Goal: Task Accomplishment & Management: Manage account settings

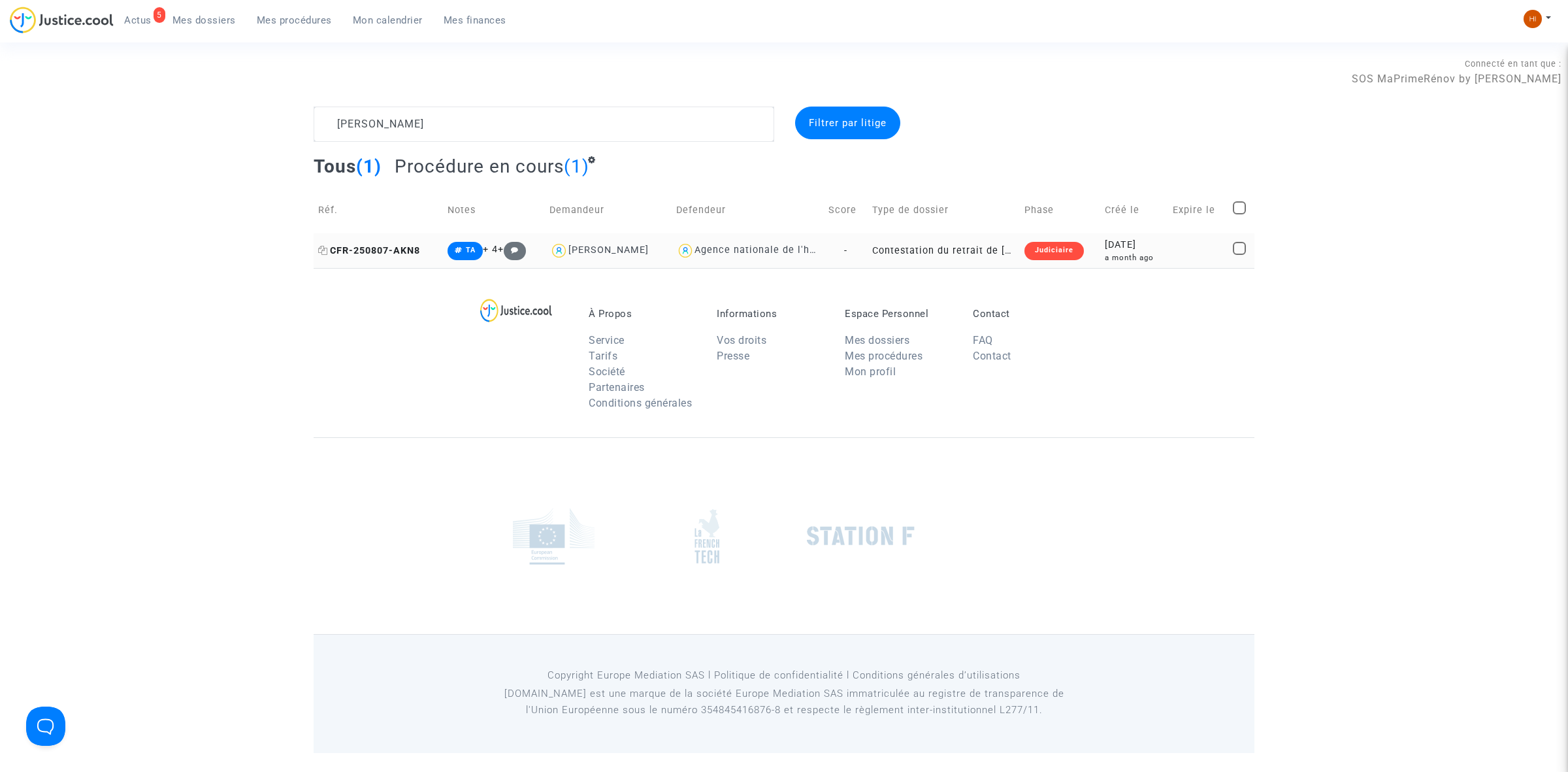
drag, startPoint x: 387, startPoint y: 242, endPoint x: 404, endPoint y: 247, distance: 17.7
click at [383, 243] on td "CFR-250807-AKN8" at bounding box center [378, 251] width 129 height 35
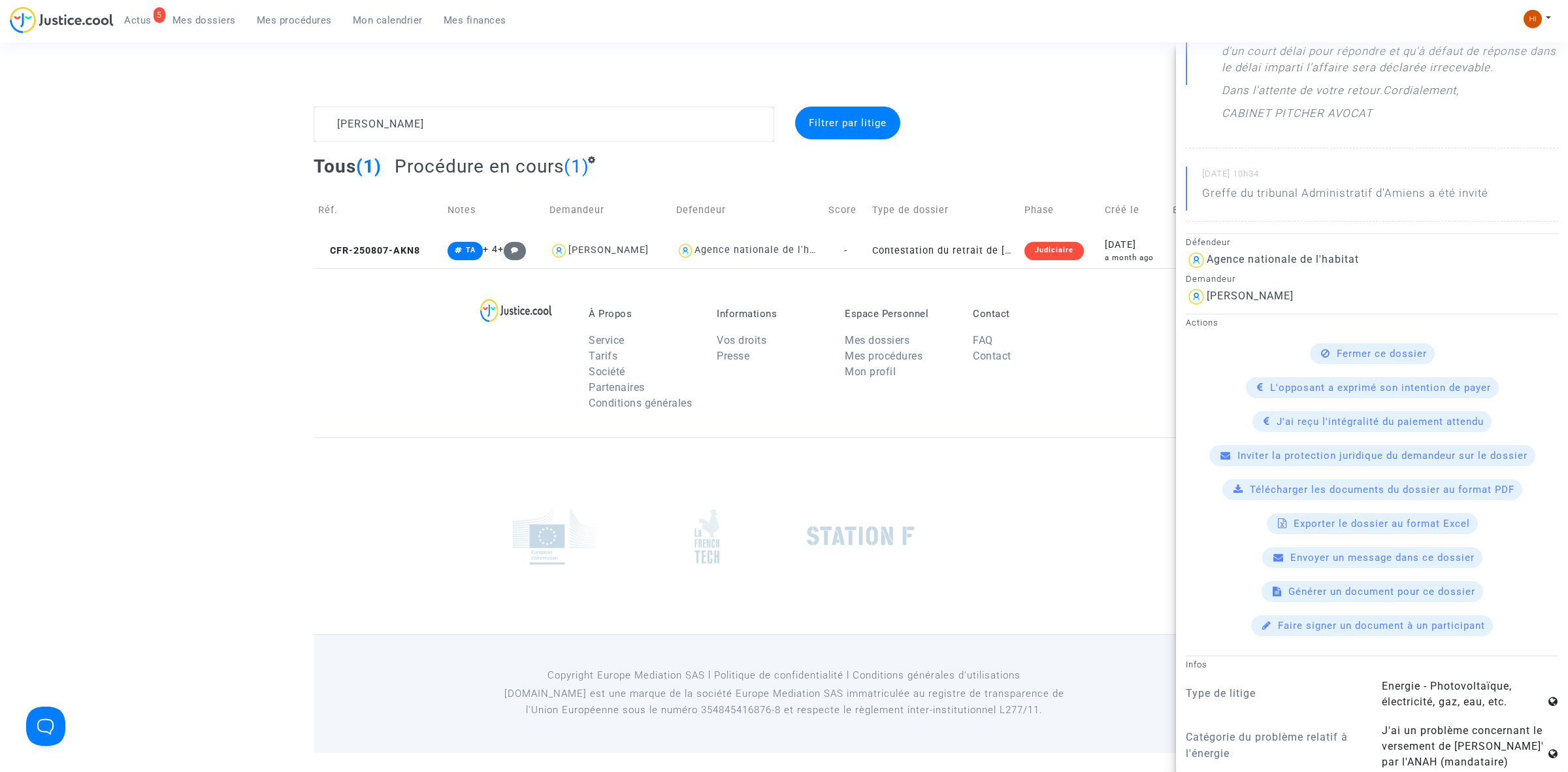
scroll to position [81, 0]
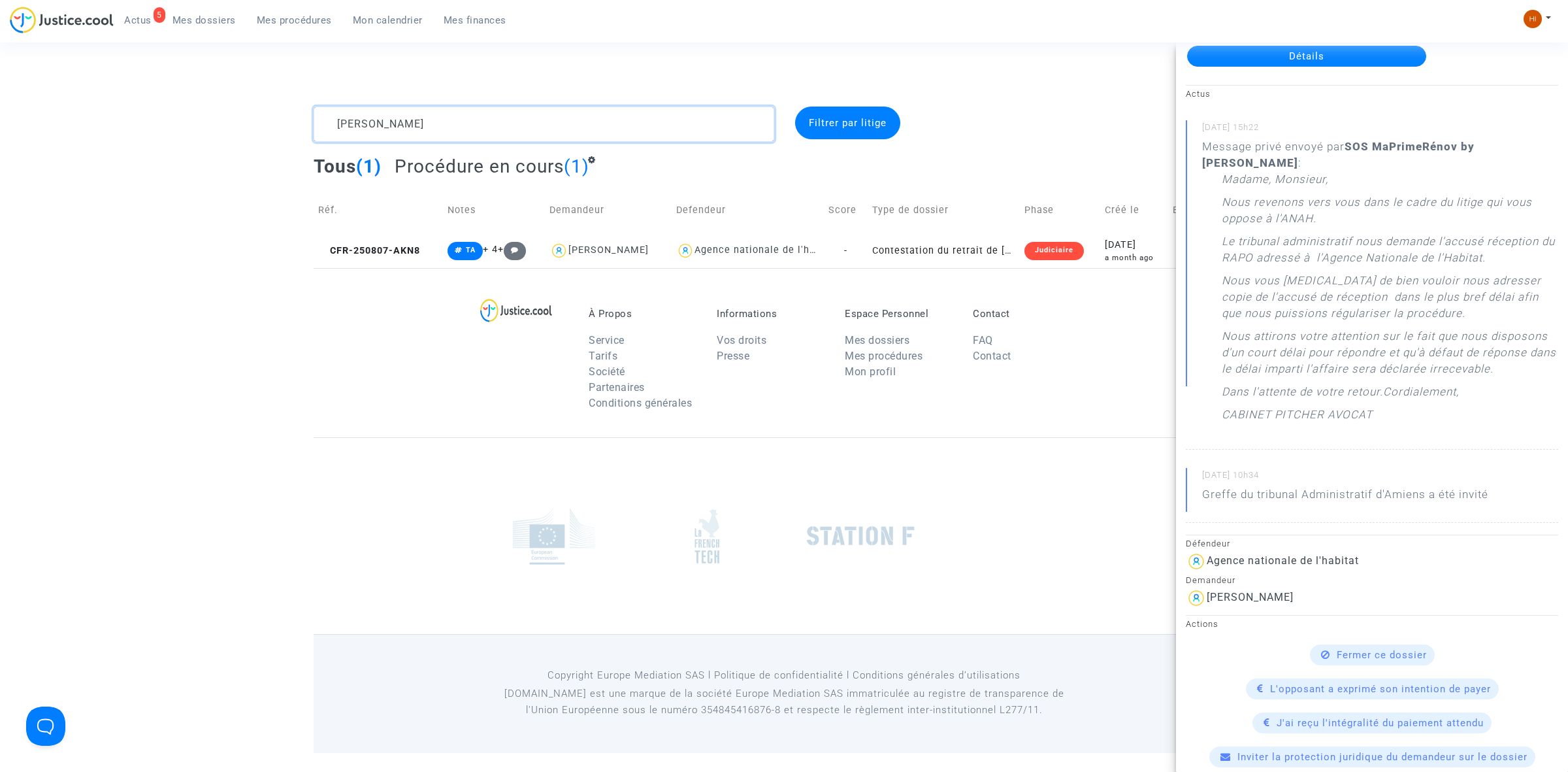
click at [611, 119] on textarea at bounding box center [543, 124] width 460 height 36
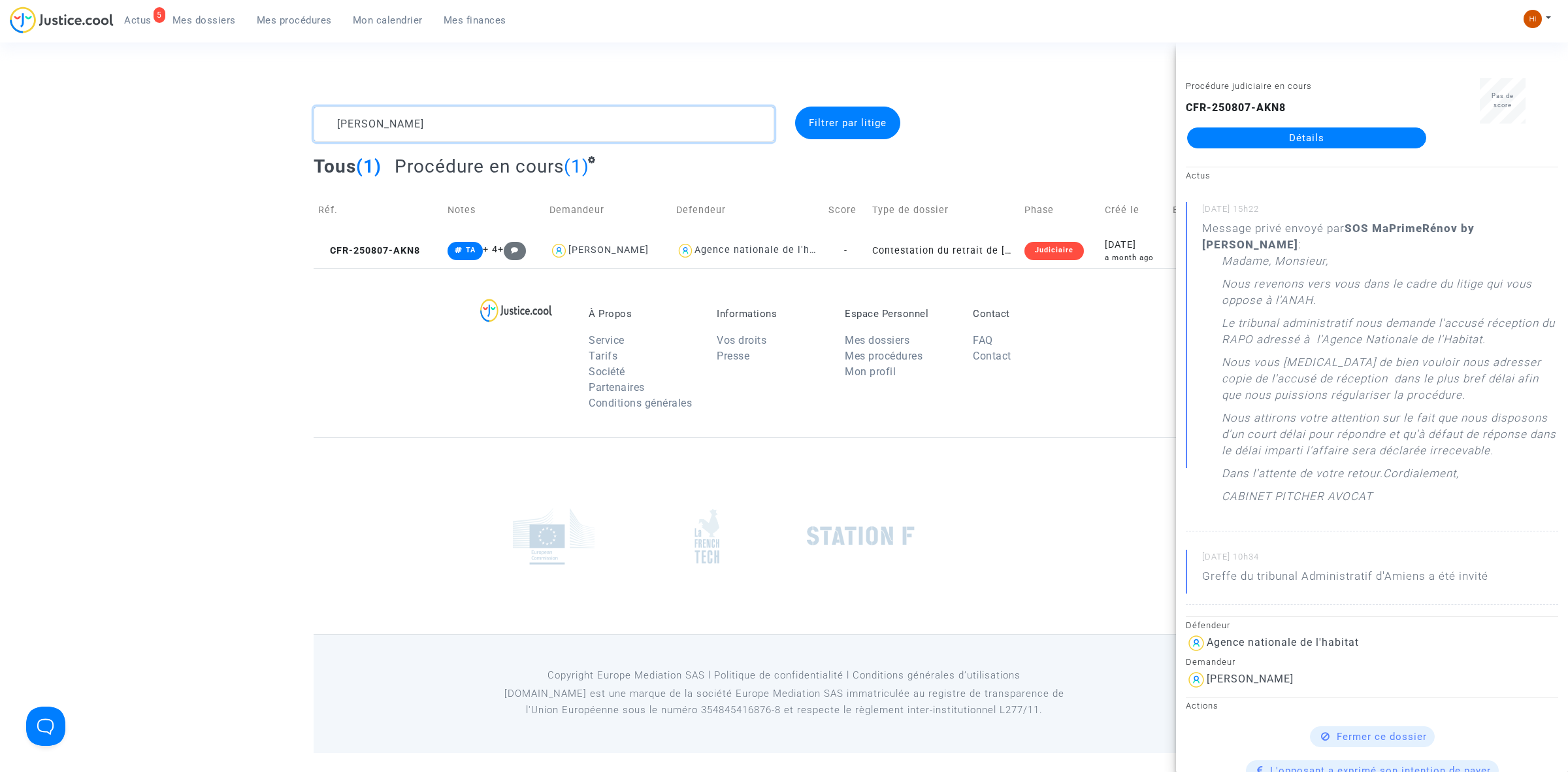
click at [611, 119] on textarea at bounding box center [543, 124] width 460 height 36
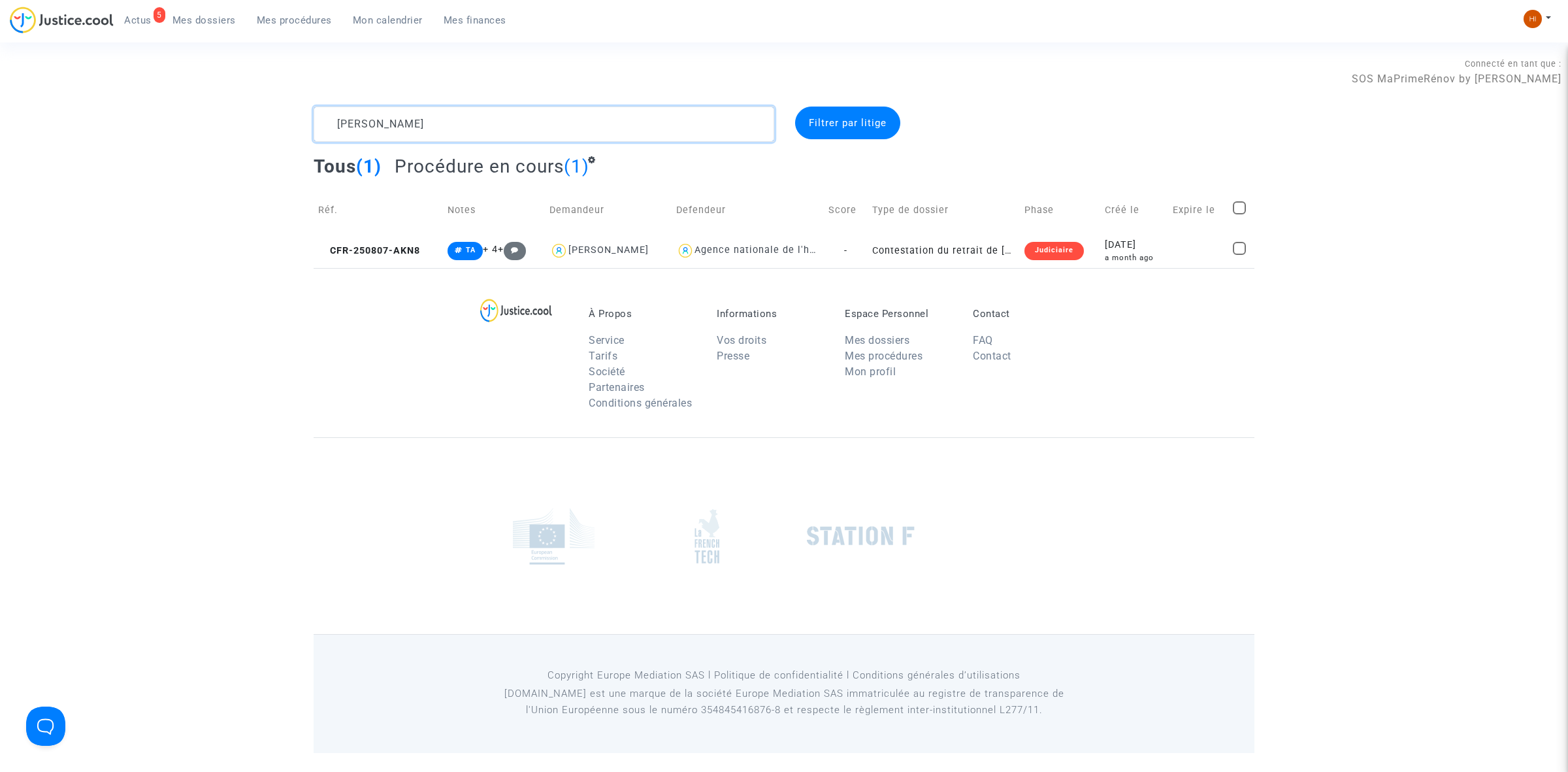
click at [611, 119] on textarea at bounding box center [543, 124] width 460 height 36
paste textarea "BOUROUMIA Fatima"
click at [381, 245] on span "CFR-250807-BAV8" at bounding box center [368, 250] width 100 height 11
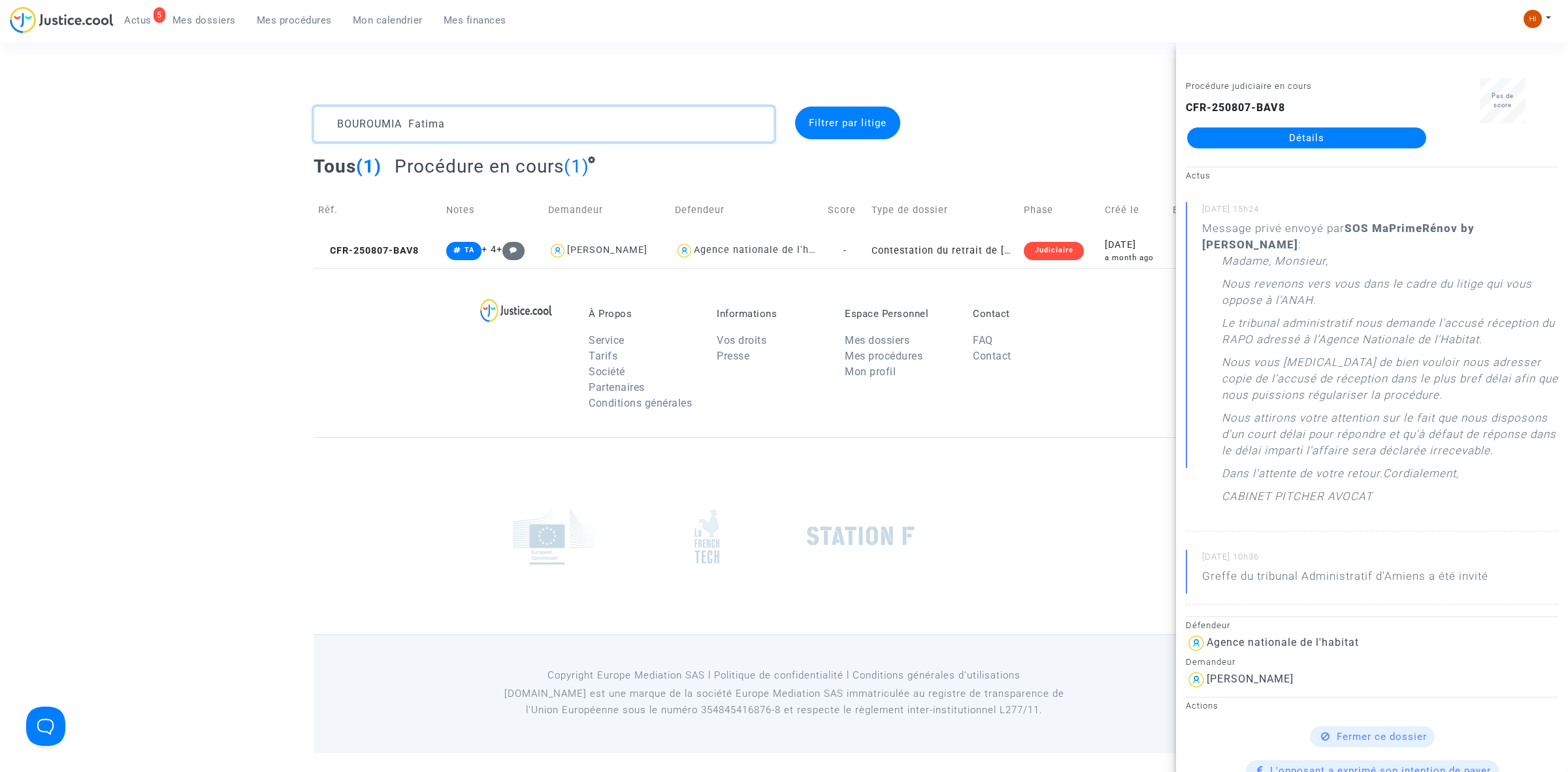
click at [449, 128] on textarea at bounding box center [543, 124] width 460 height 36
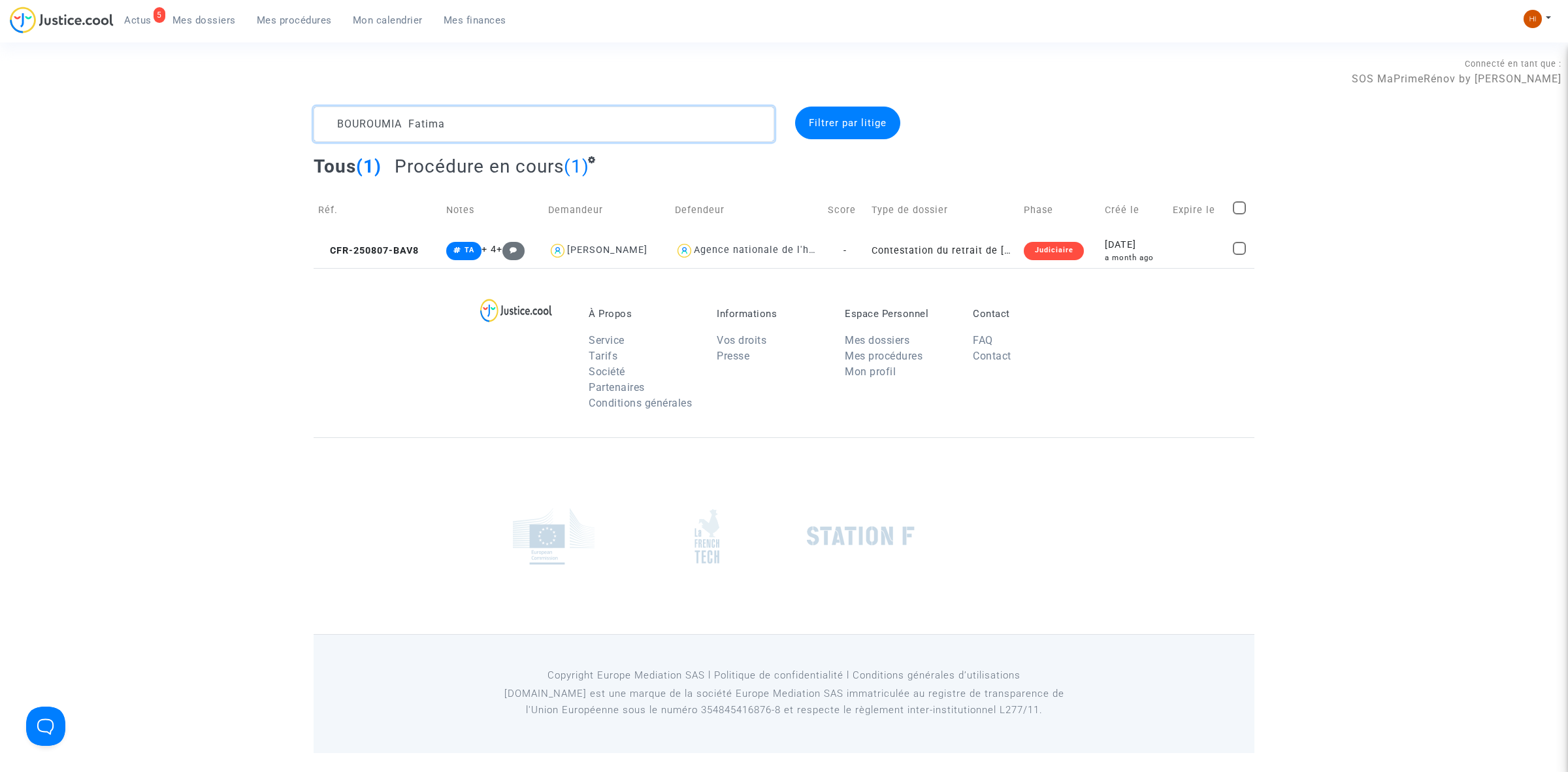
click at [449, 128] on textarea at bounding box center [543, 124] width 460 height 36
paste textarea "ESTEVEZ Francisco"
click at [404, 252] on span "CFR-250807-V87R" at bounding box center [368, 250] width 100 height 11
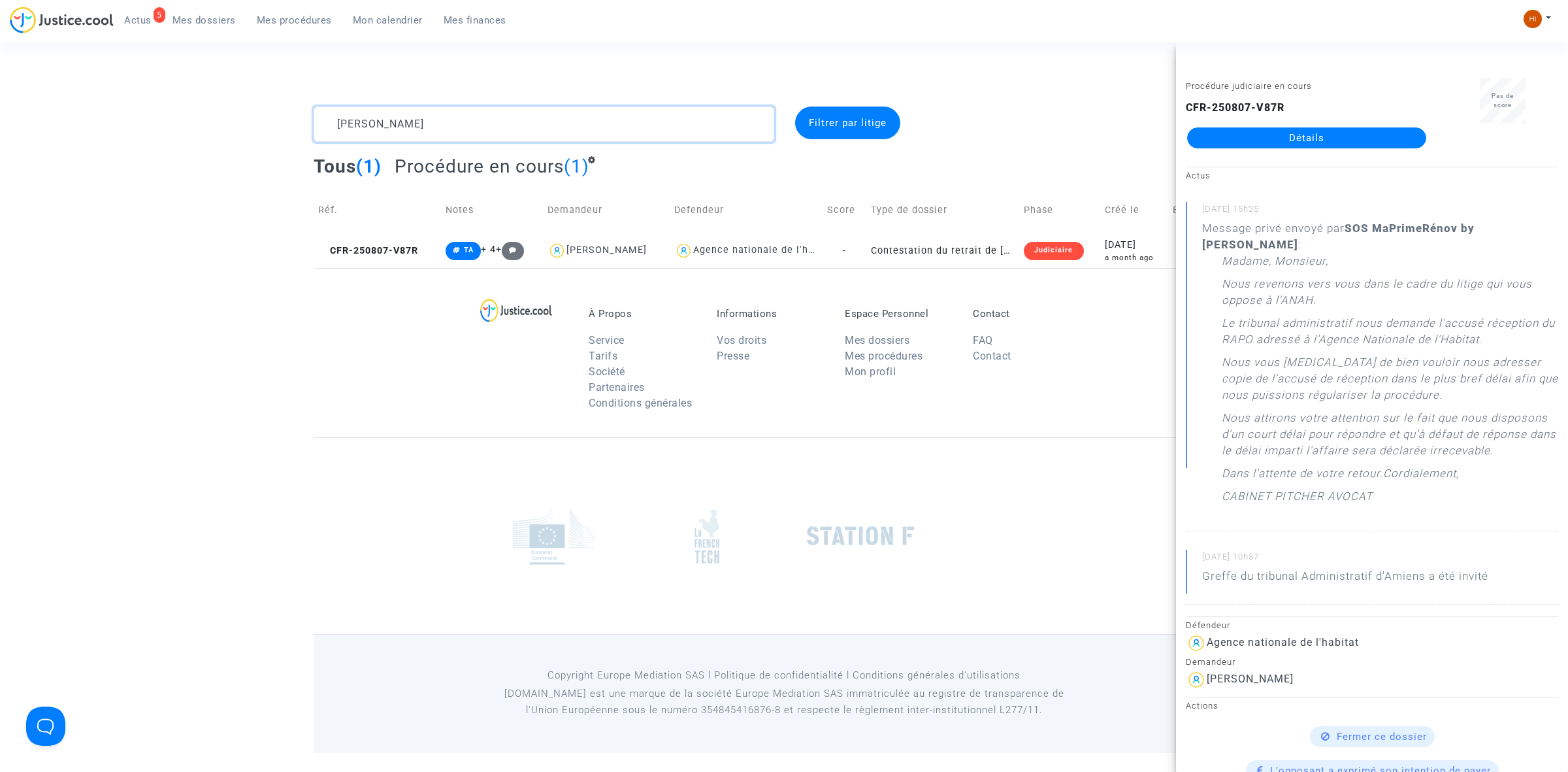
click at [499, 140] on textarea at bounding box center [543, 124] width 460 height 36
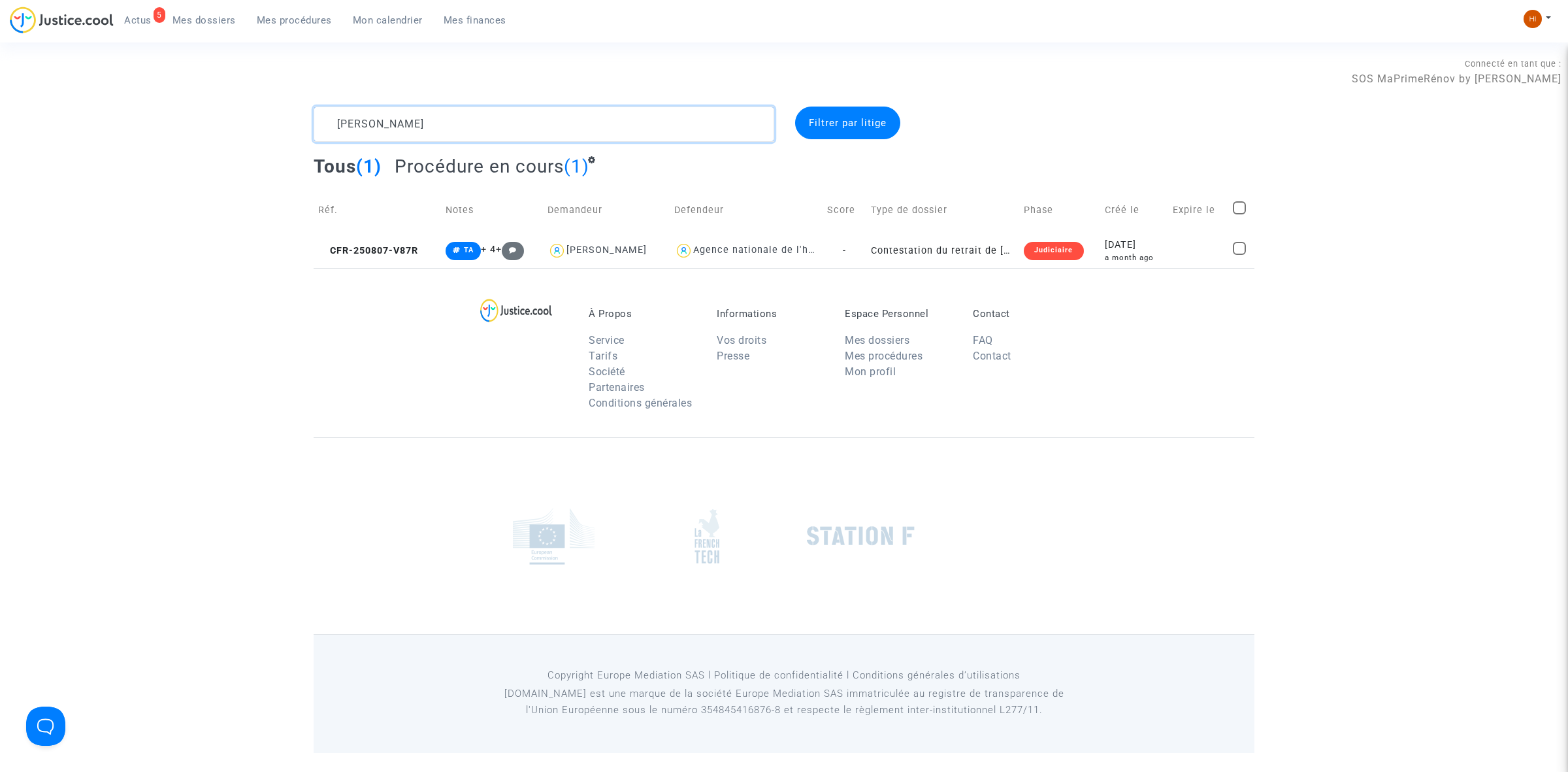
click at [501, 135] on textarea at bounding box center [543, 124] width 460 height 36
paste textarea "VILARET Alain:"
click at [403, 236] on td "CFR-250807-DE94" at bounding box center [377, 251] width 127 height 35
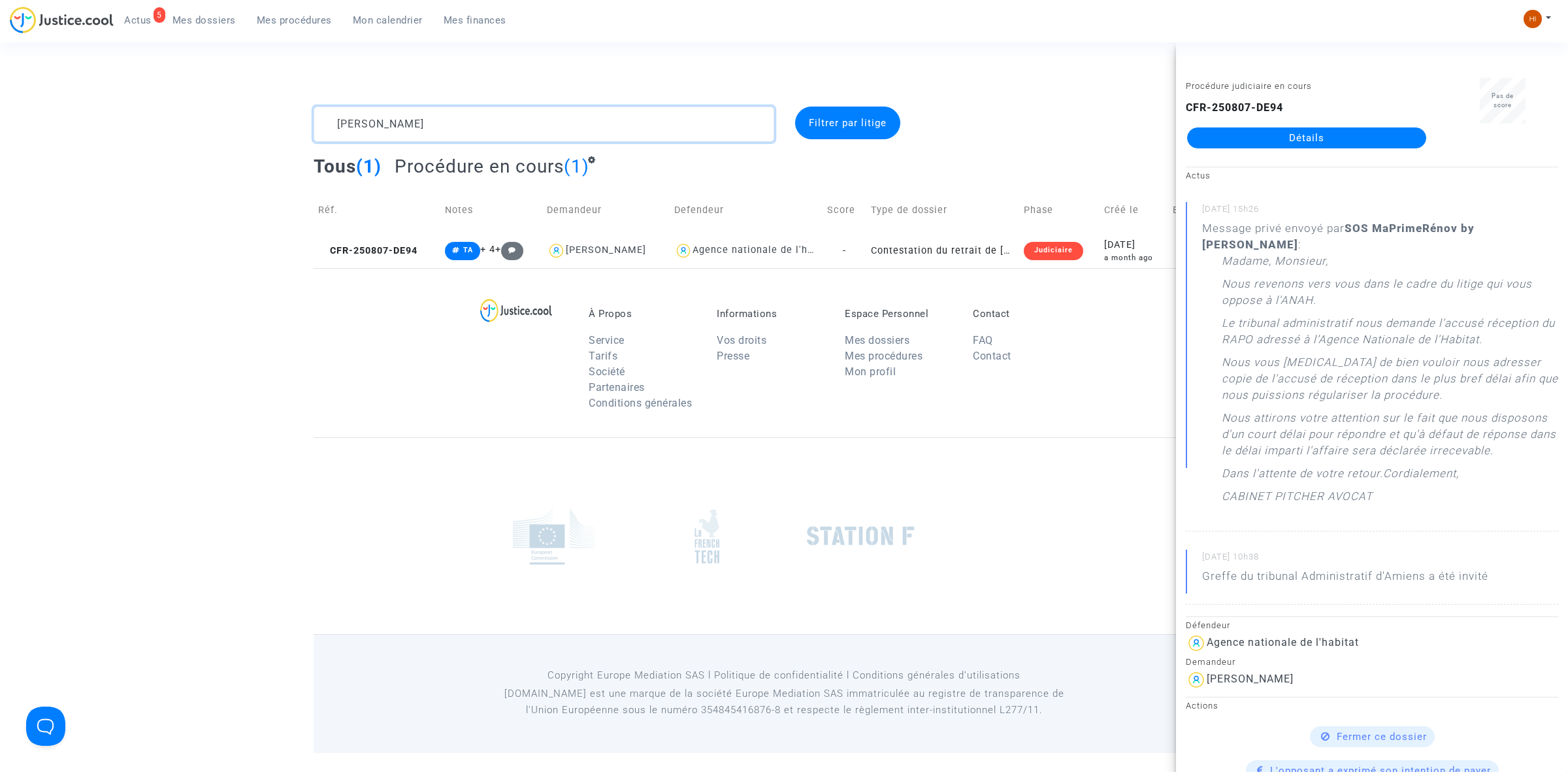
click at [520, 131] on textarea at bounding box center [543, 124] width 460 height 36
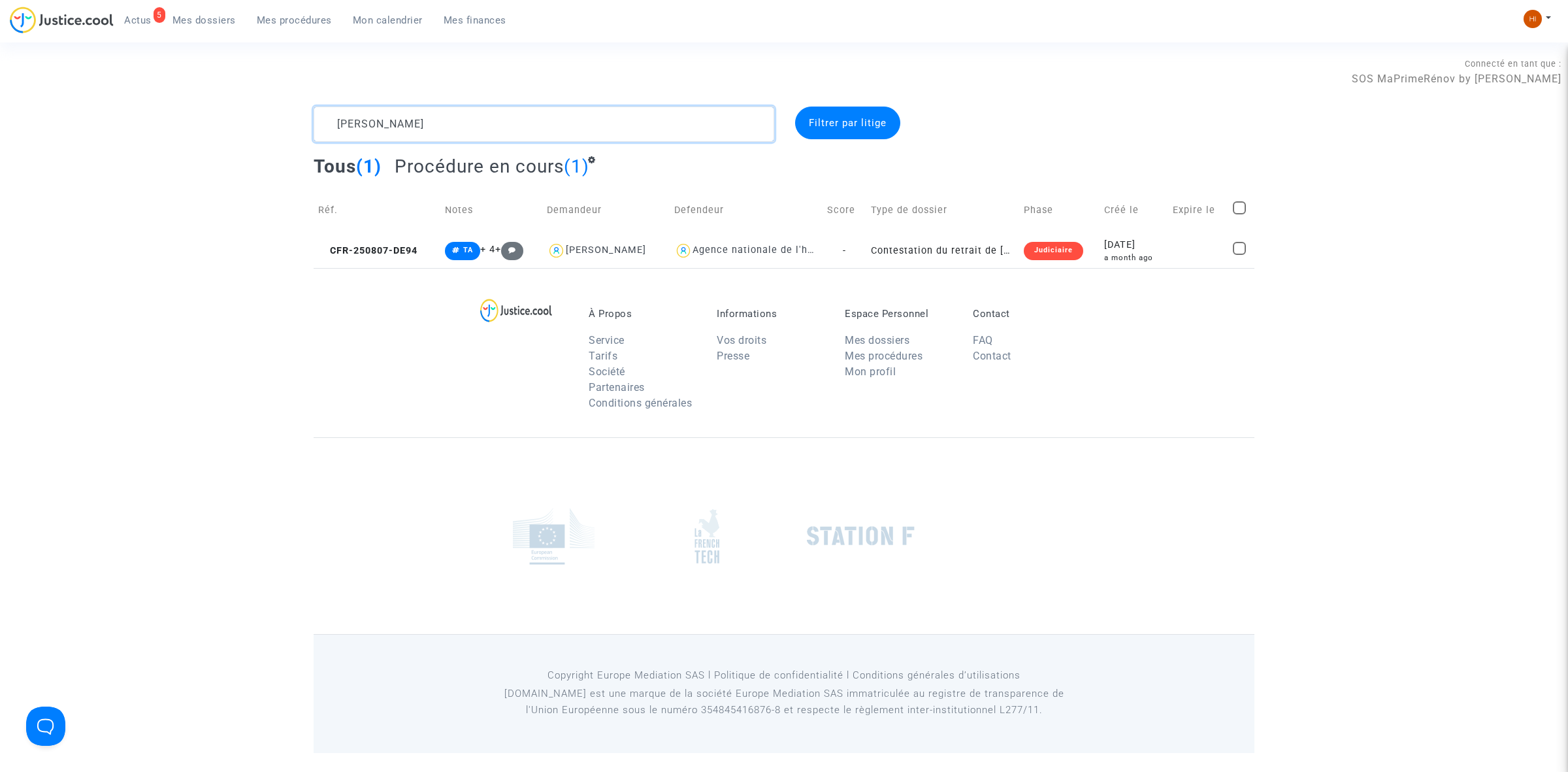
click at [520, 131] on textarea at bounding box center [543, 124] width 460 height 36
paste textarea "EL [PERSON_NAME]"
type textarea "EL [PERSON_NAME]"
click at [409, 247] on span "CFR-250807-MVJ9" at bounding box center [370, 250] width 103 height 11
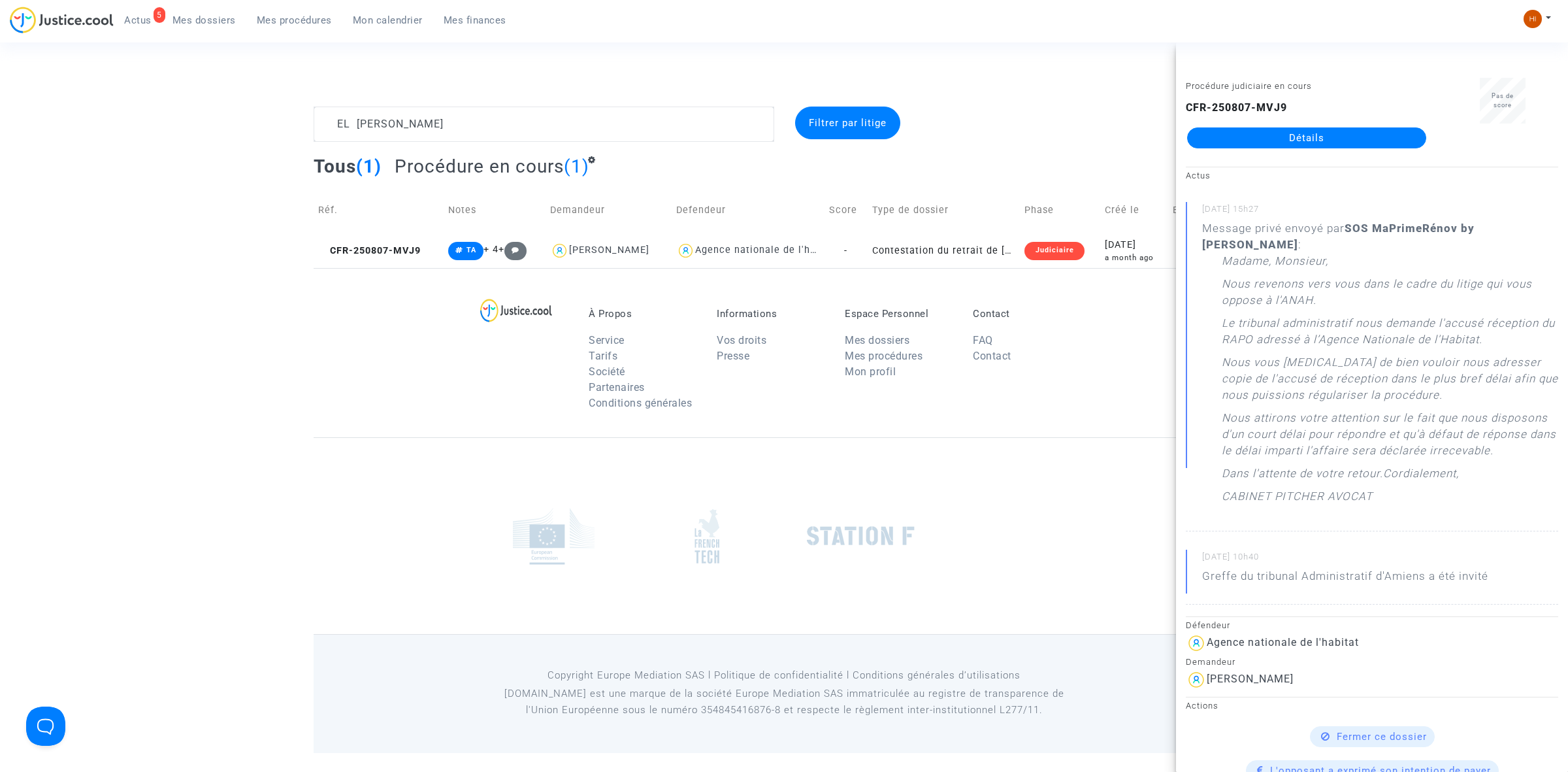
click at [1122, 77] on div "Connecté en tant que : SOS MaPrimeRénov by Pitcher Avocat" at bounding box center [781, 71] width 1561 height 32
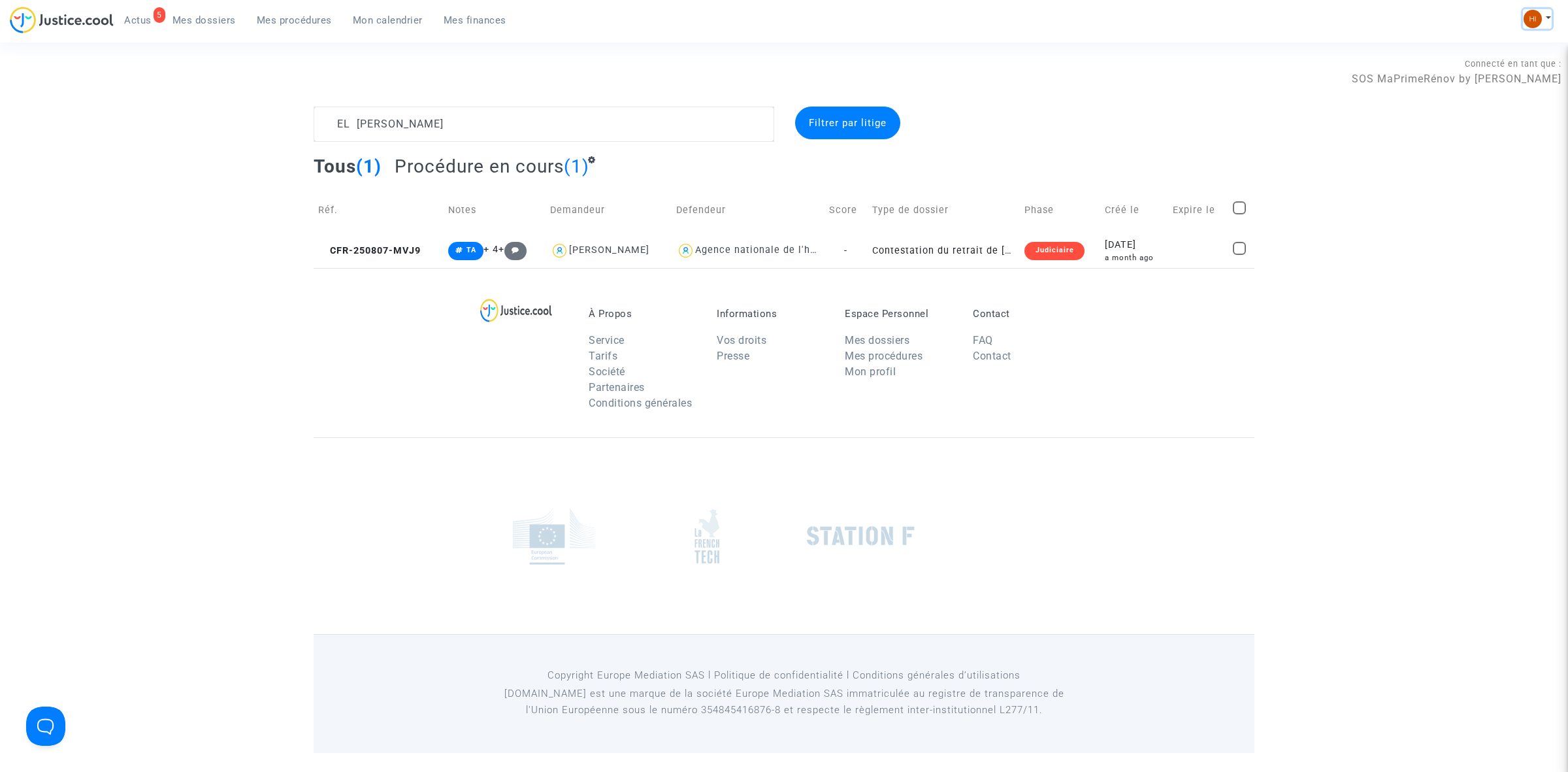
click at [1534, 20] on img at bounding box center [1533, 19] width 18 height 18
click at [1497, 66] on link "Changer de compte" at bounding box center [1485, 67] width 132 height 21
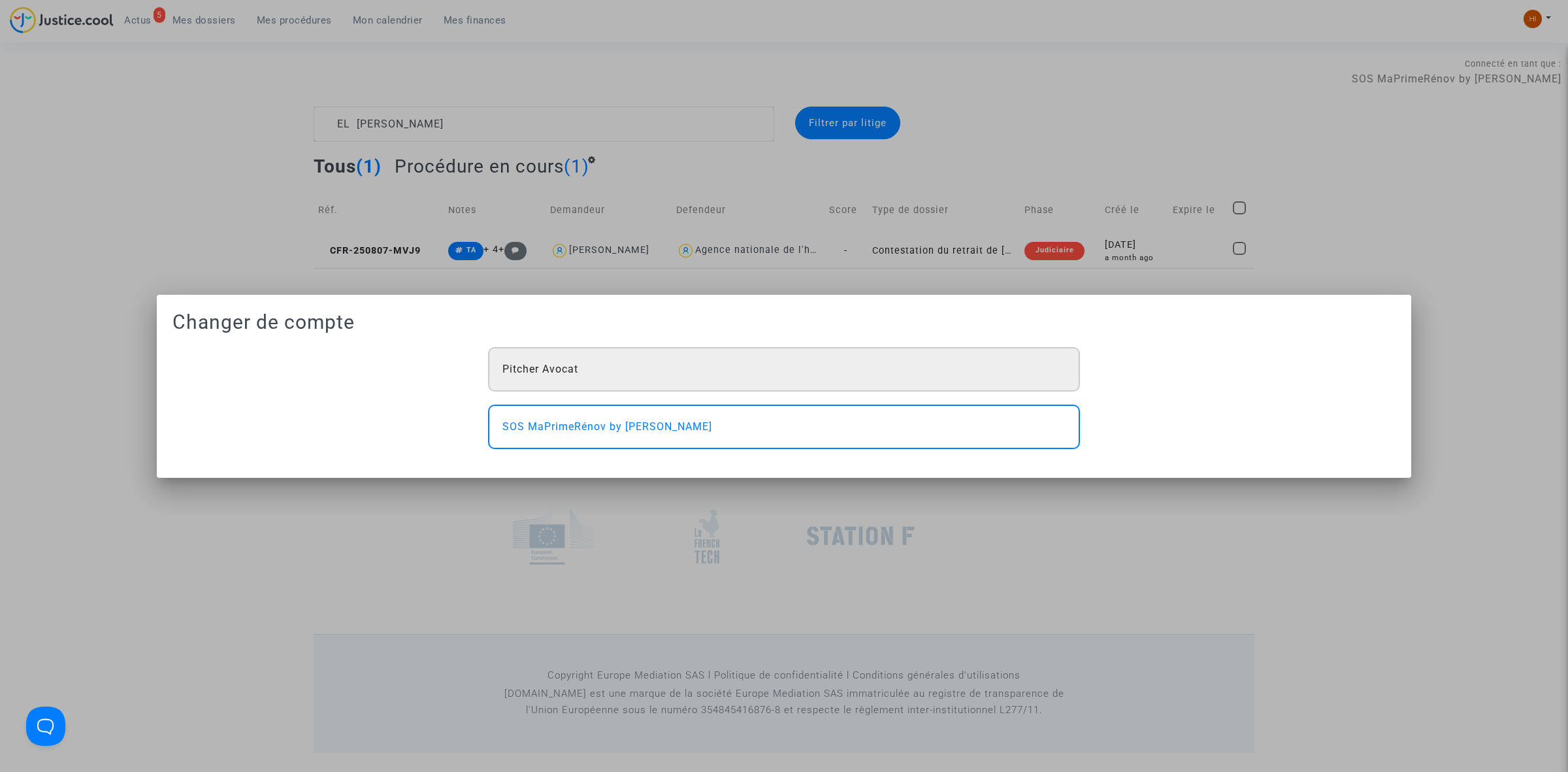
click at [804, 363] on div "Pitcher Avocat" at bounding box center [784, 369] width 592 height 45
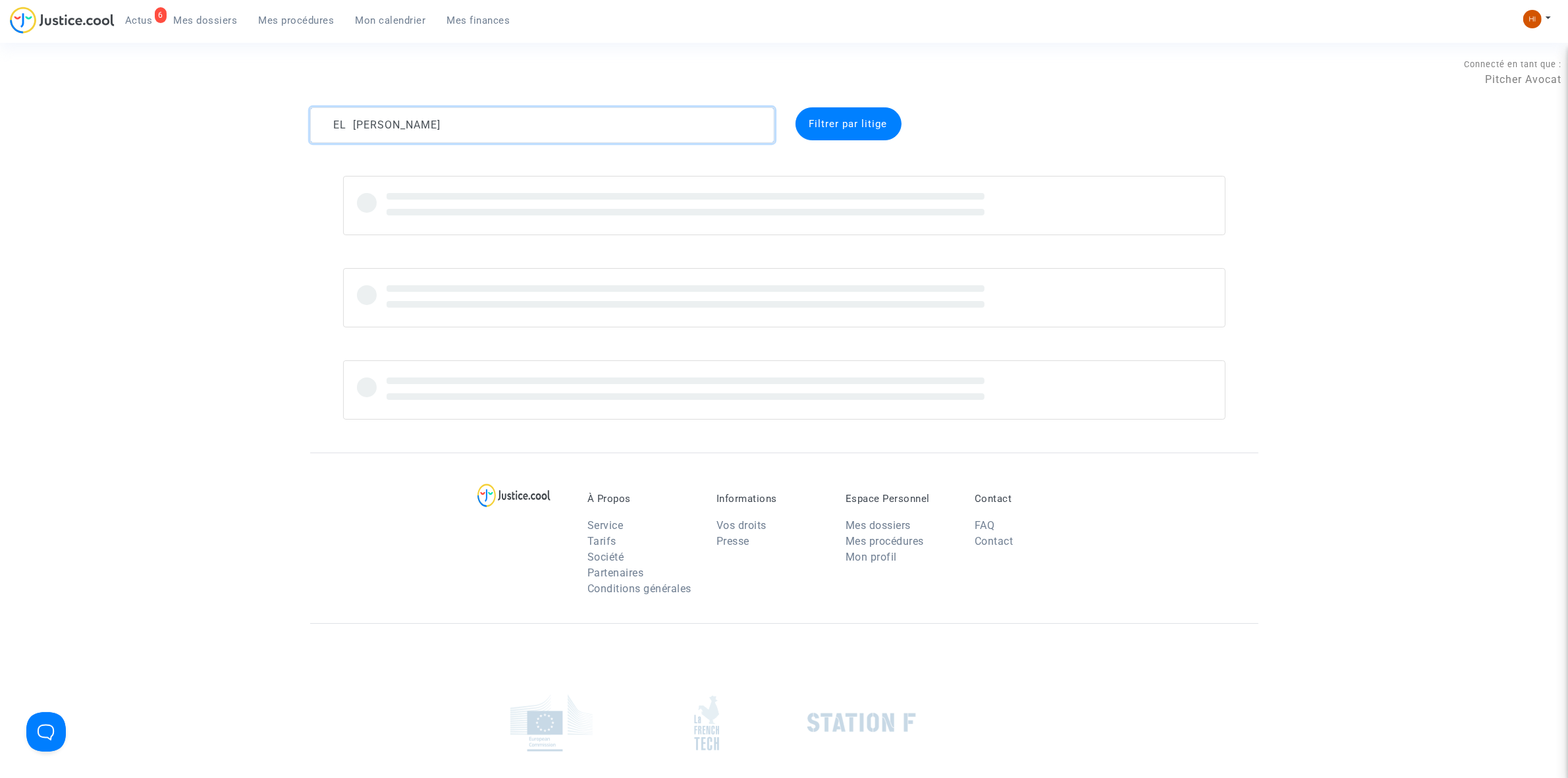
drag, startPoint x: 601, startPoint y: 127, endPoint x: -376, endPoint y: 114, distance: 977.1
click at [0, 114] on html "6 Actus Mes dossiers Mes procédures Mon calendrier Mes finances Mon profil Chan…" at bounding box center [784, 470] width 1568 height 941
